Goal: Task Accomplishment & Management: Use online tool/utility

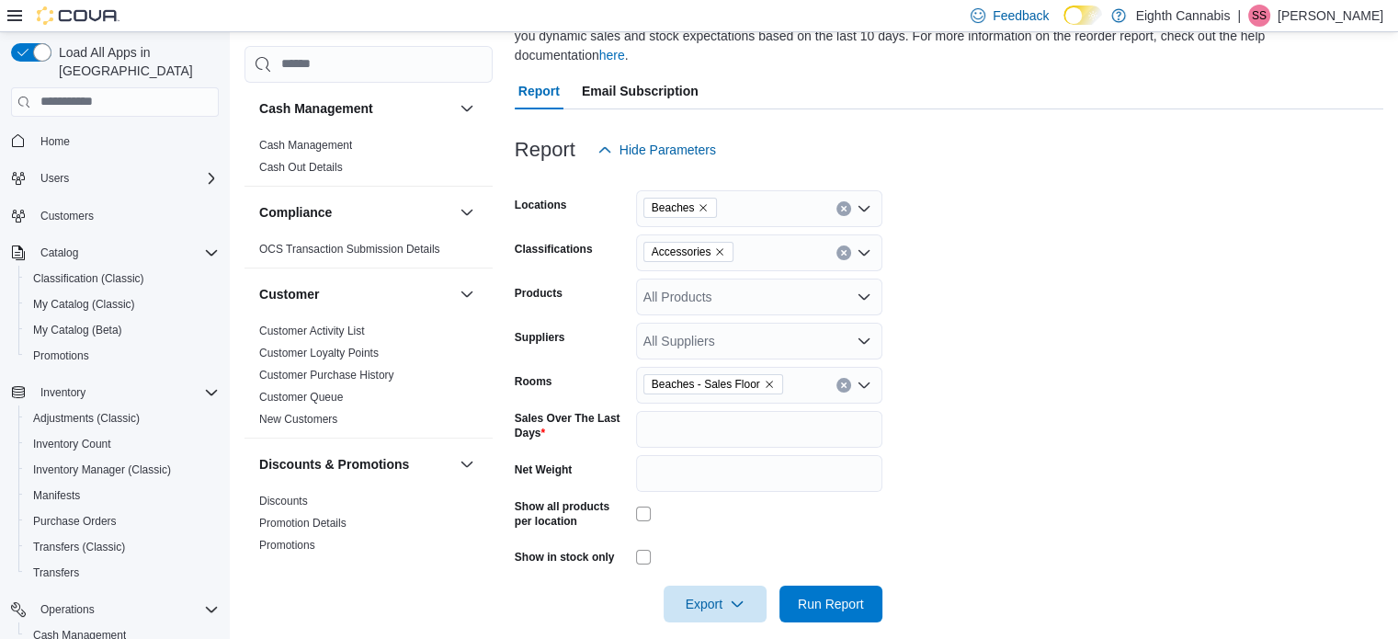
scroll to position [643, 0]
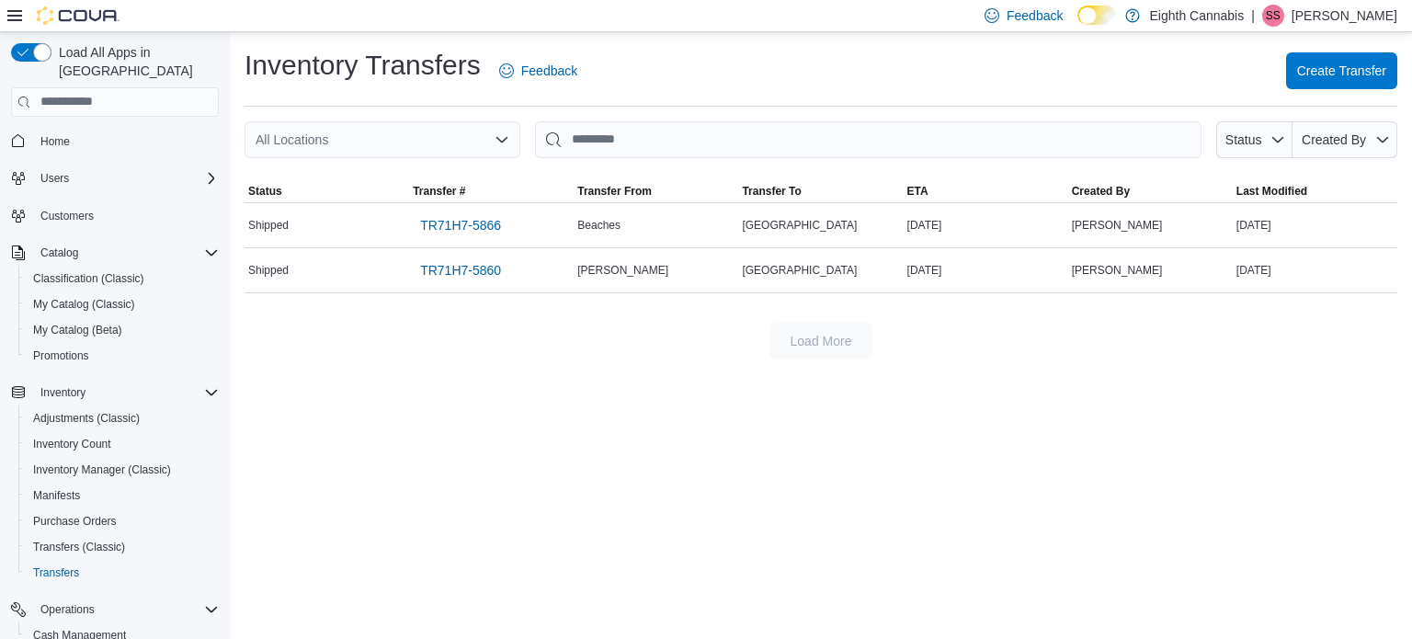
scroll to position [184, 0]
